Goal: Complete application form

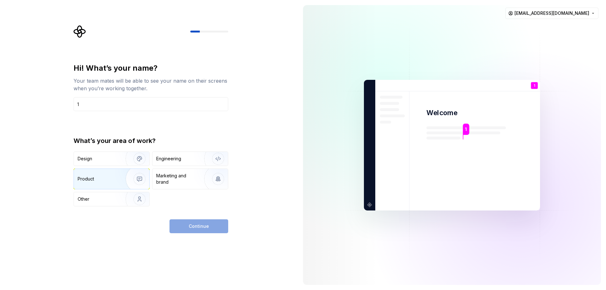
type input "1"
click at [111, 180] on div "Product" at bounding box center [99, 179] width 42 height 6
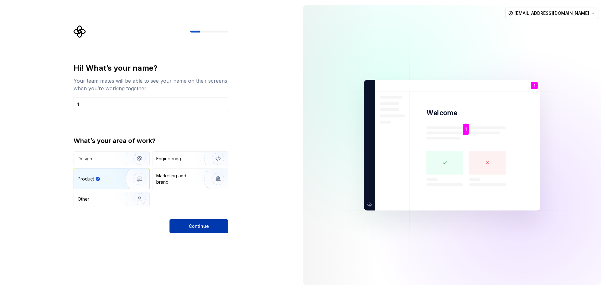
click at [198, 225] on span "Continue" at bounding box center [199, 226] width 20 height 6
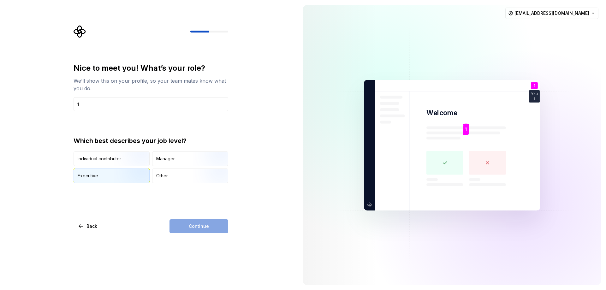
click at [108, 179] on div "Executive" at bounding box center [111, 176] width 75 height 14
click at [190, 228] on span "Continue" at bounding box center [199, 226] width 20 height 6
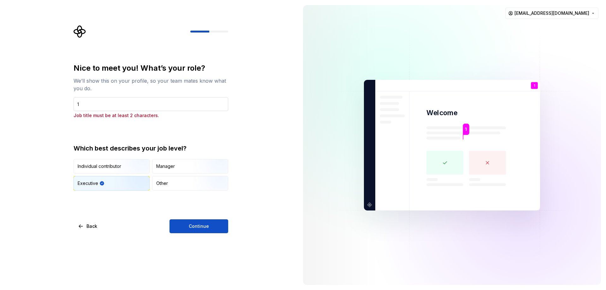
click at [141, 104] on input "1" at bounding box center [151, 104] width 155 height 14
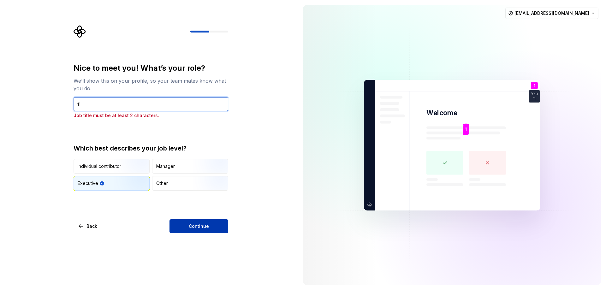
type input "11"
click at [191, 226] on span "Continue" at bounding box center [199, 226] width 20 height 6
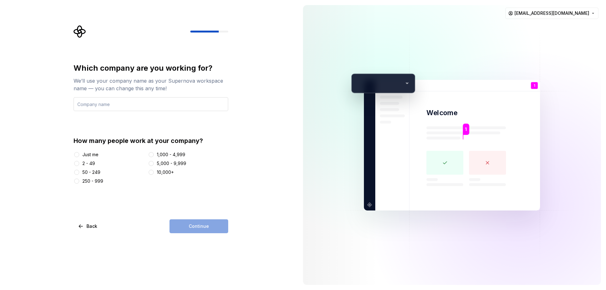
click at [195, 100] on input "text" at bounding box center [151, 104] width 155 height 14
click at [195, 102] on input "text" at bounding box center [151, 104] width 155 height 14
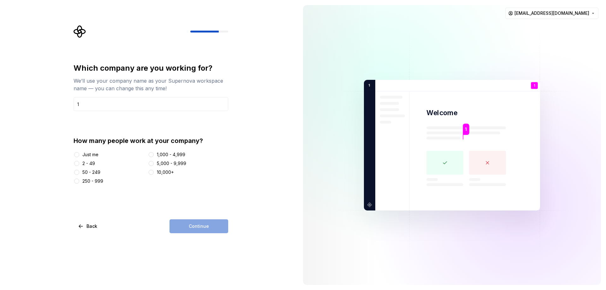
click at [80, 154] on div at bounding box center [77, 155] width 6 height 6
click at [77, 153] on button "Just me" at bounding box center [76, 154] width 5 height 5
click at [204, 228] on span "Continue" at bounding box center [199, 226] width 20 height 6
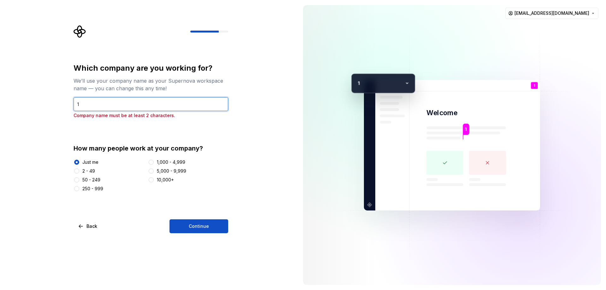
click at [154, 103] on input "1" at bounding box center [151, 104] width 155 height 14
type input "11"
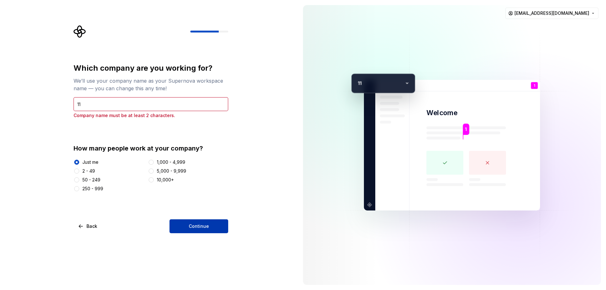
click at [193, 226] on span "Continue" at bounding box center [199, 226] width 20 height 6
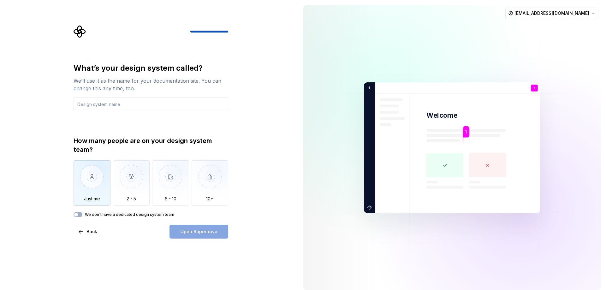
click at [89, 180] on img "button" at bounding box center [92, 181] width 37 height 42
click at [166, 105] on input "text" at bounding box center [151, 104] width 155 height 14
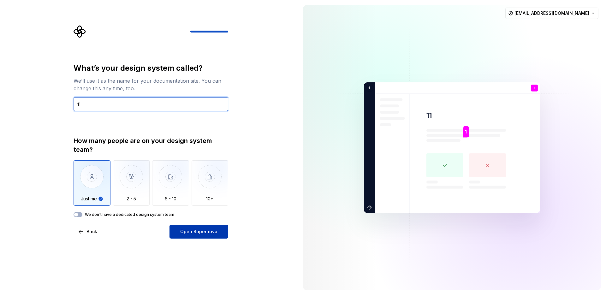
type input "11"
click at [197, 231] on span "Open Supernova" at bounding box center [198, 232] width 37 height 6
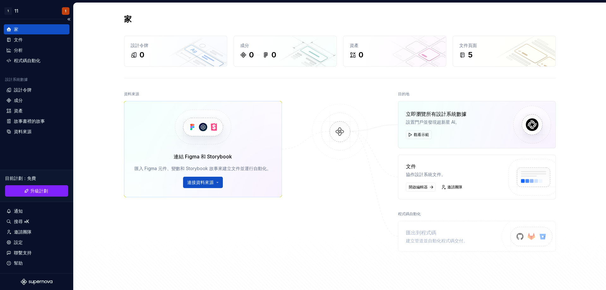
click at [12, 28] on div "家" at bounding box center [36, 29] width 61 height 6
click at [16, 13] on html "1 11 1 家 文件 分析 程式碼自動化 設計系統數據 設計令牌 成分 資產 故事書裡的故事 資料來源 目前計劃 ： 免費 升級計劃 通知 搜尋 ⌘K 邀請…" at bounding box center [303, 145] width 606 height 290
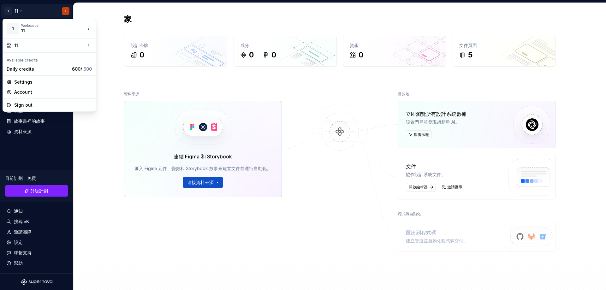
click at [130, 19] on html "1 11 1 家 文件 分析 程式碼自動化 設計系統數據 設計令牌 成分 資產 故事書裡的故事 資料來源 目前計劃 ： 免費 升級計劃 通知 搜尋 ⌘K 邀請…" at bounding box center [303, 145] width 606 height 290
click at [129, 20] on font "家" at bounding box center [128, 19] width 8 height 9
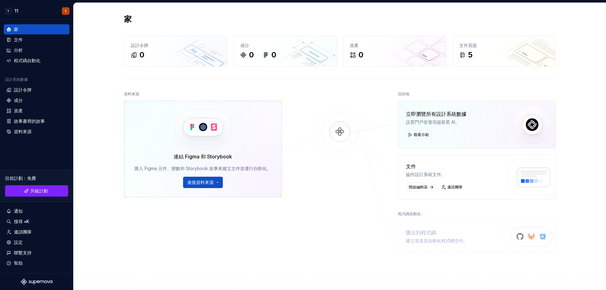
click at [125, 20] on font "家" at bounding box center [128, 19] width 8 height 9
